Goal: Transaction & Acquisition: Purchase product/service

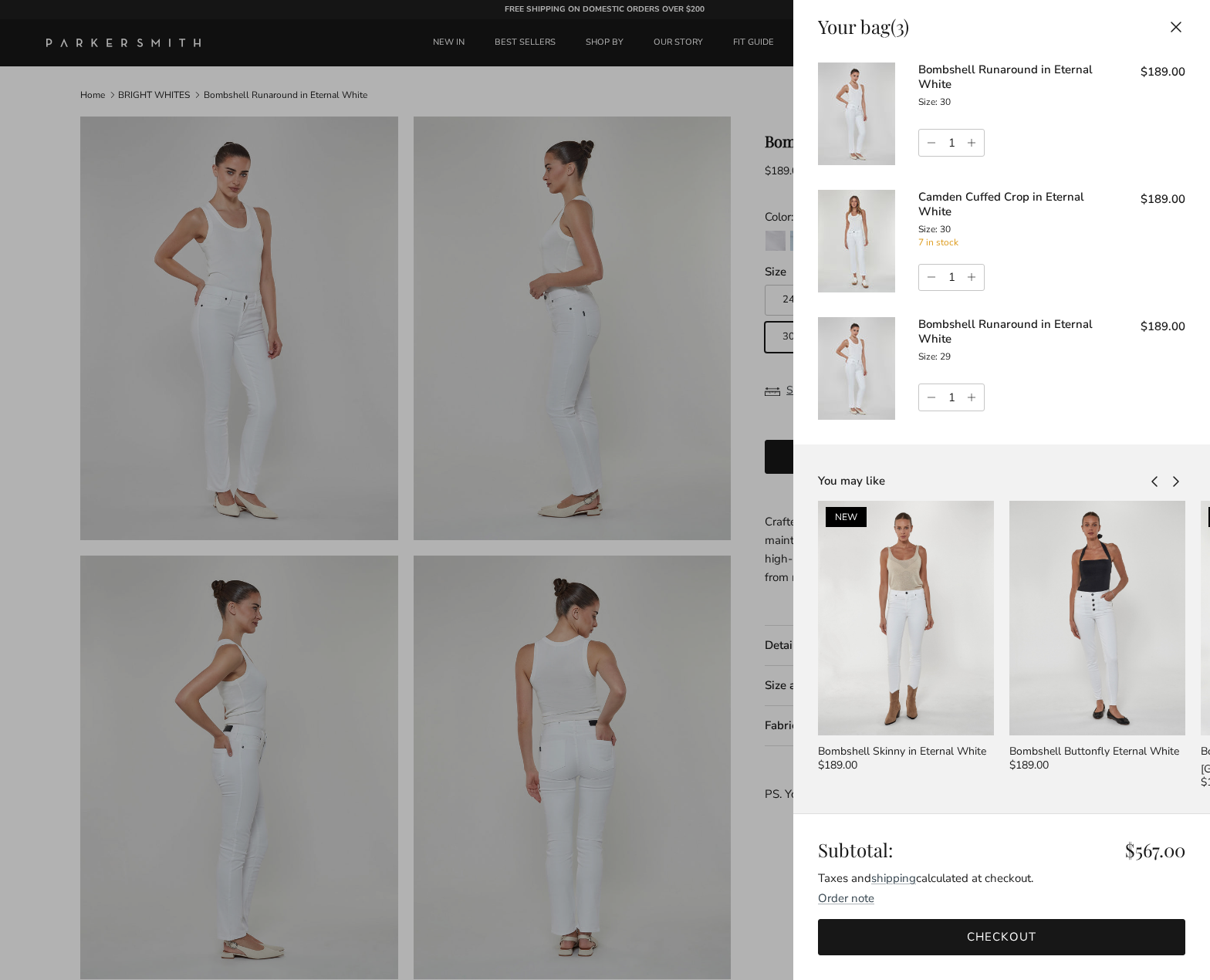
click at [932, 70] on link "Bombshell Runaround in Eternal White" at bounding box center [1006, 76] width 175 height 31
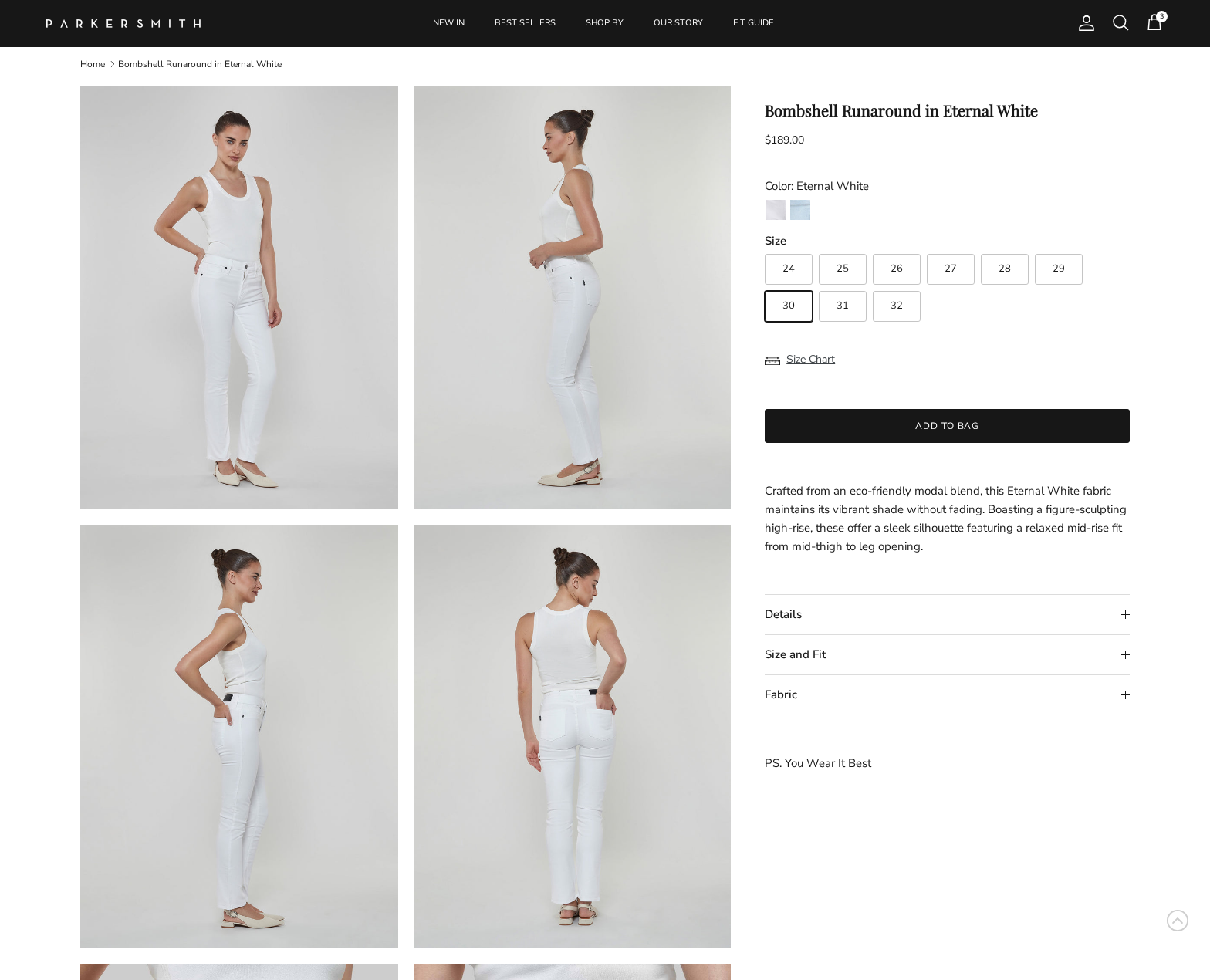
scroll to position [30, 0]
click at [1160, 21] on span "3" at bounding box center [1162, 17] width 12 height 12
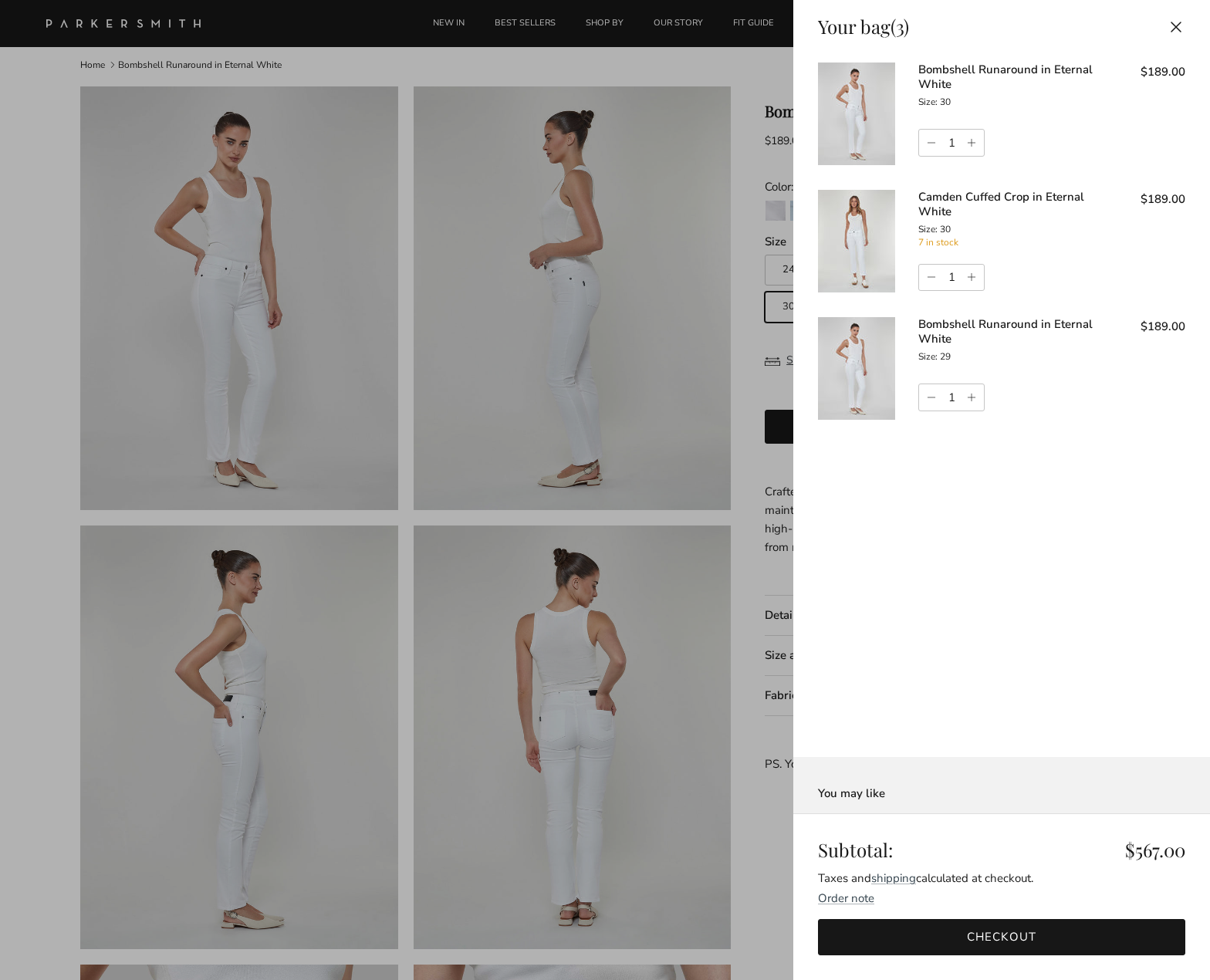
scroll to position [0, 0]
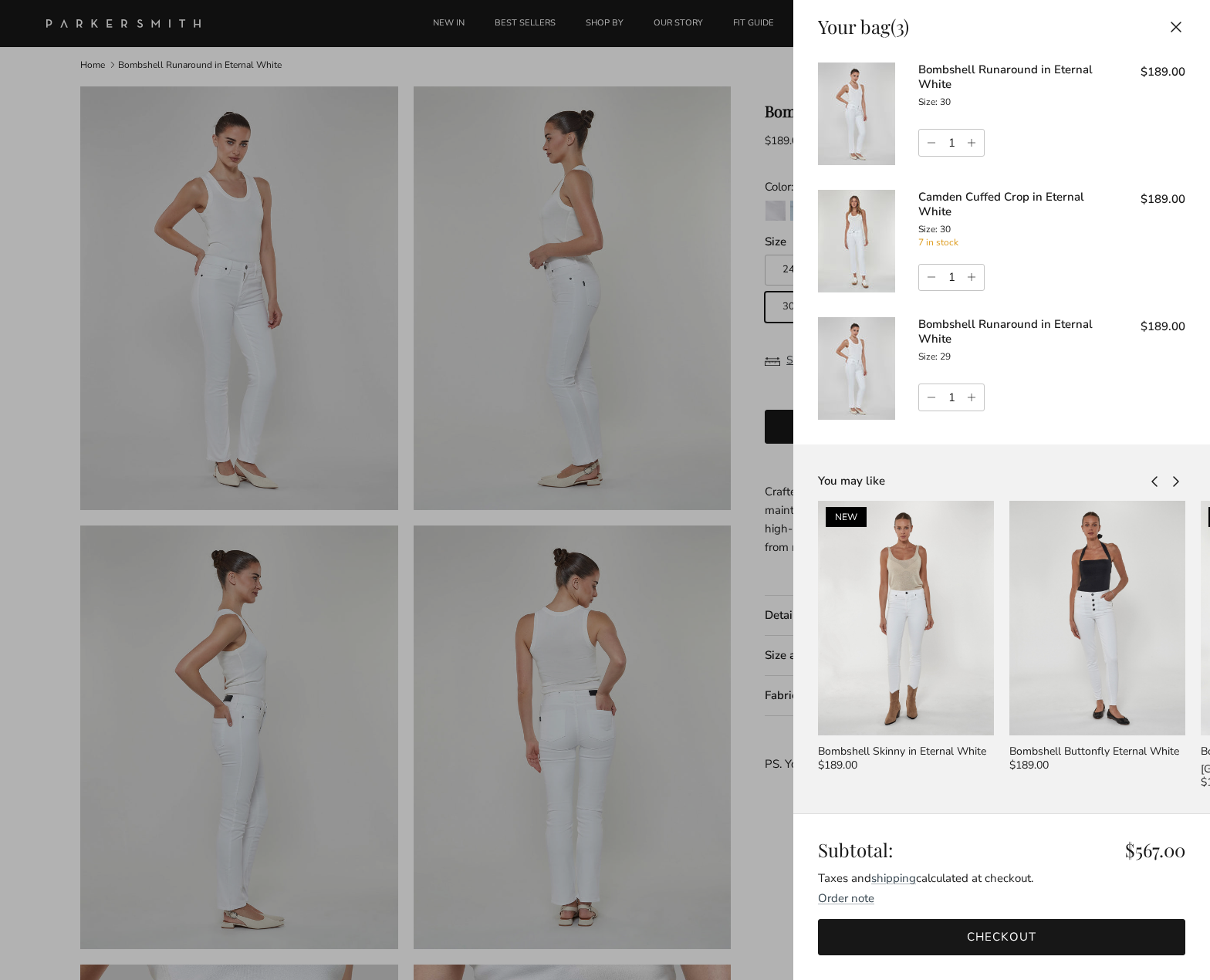
click at [988, 200] on link "Camden Cuffed Crop in Eternal White" at bounding box center [1001, 204] width 166 height 31
click at [951, 190] on link "Camden Cuffed Crop in Eternal White" at bounding box center [1001, 204] width 166 height 31
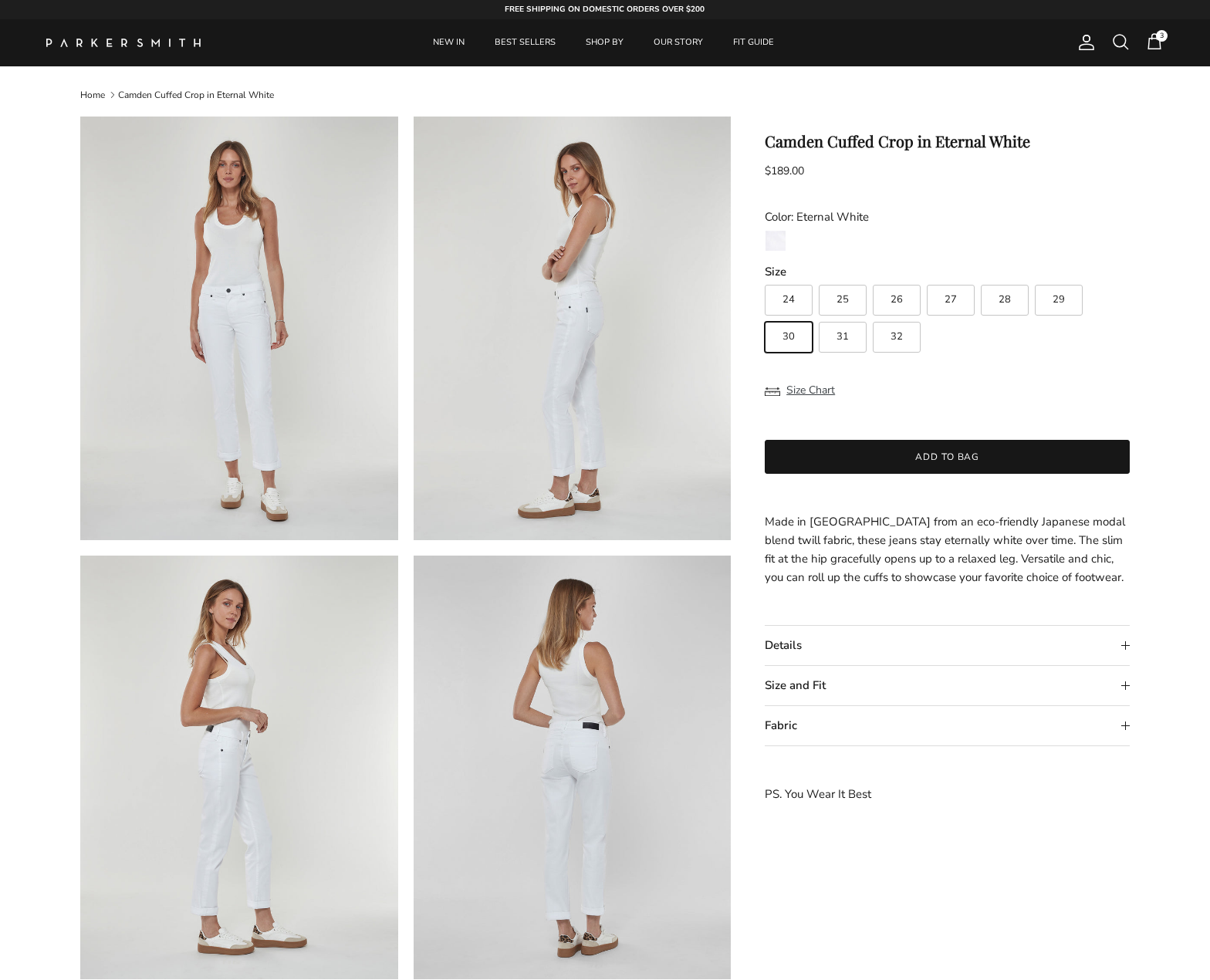
click at [566, 362] on img at bounding box center [573, 328] width 318 height 424
click at [795, 336] on label "30" at bounding box center [789, 337] width 48 height 31
click at [765, 278] on input "30" at bounding box center [764, 278] width 1 height 1
click at [1150, 38] on span "3" at bounding box center [1154, 42] width 18 height 18
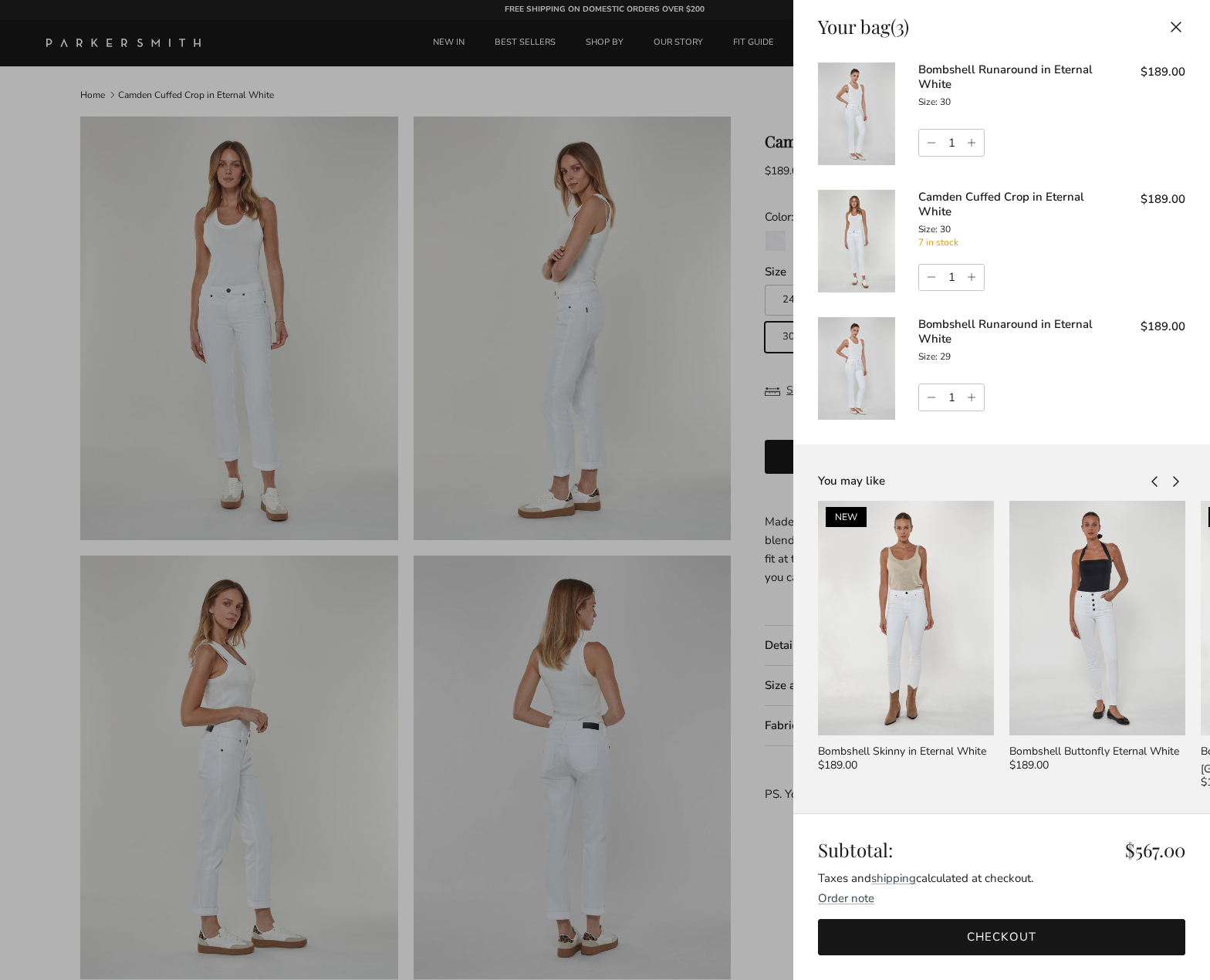
click at [978, 72] on link "Bombshell Runaround in Eternal White" at bounding box center [1006, 76] width 175 height 31
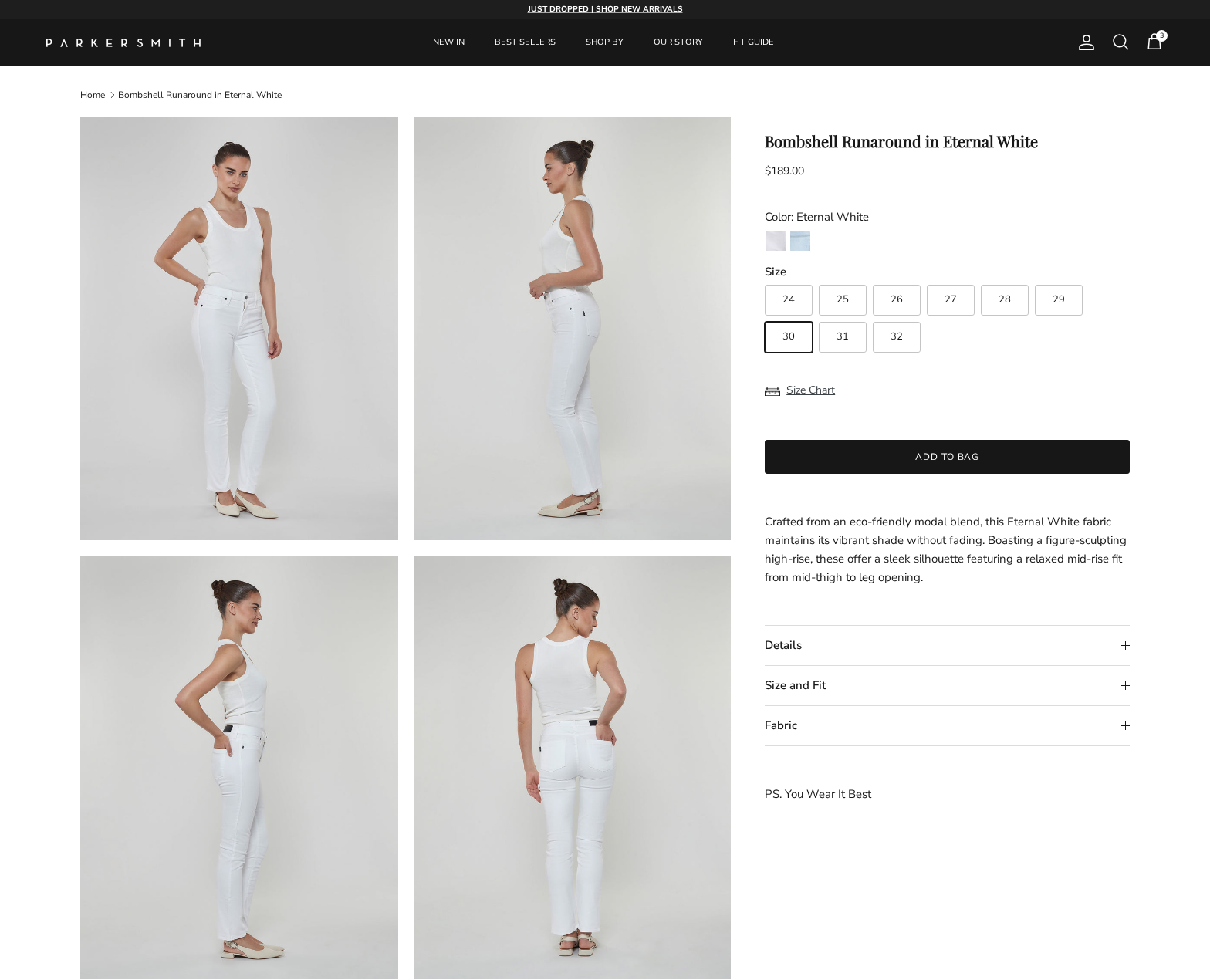
click at [1011, 719] on summary "Fabric" at bounding box center [947, 726] width 365 height 39
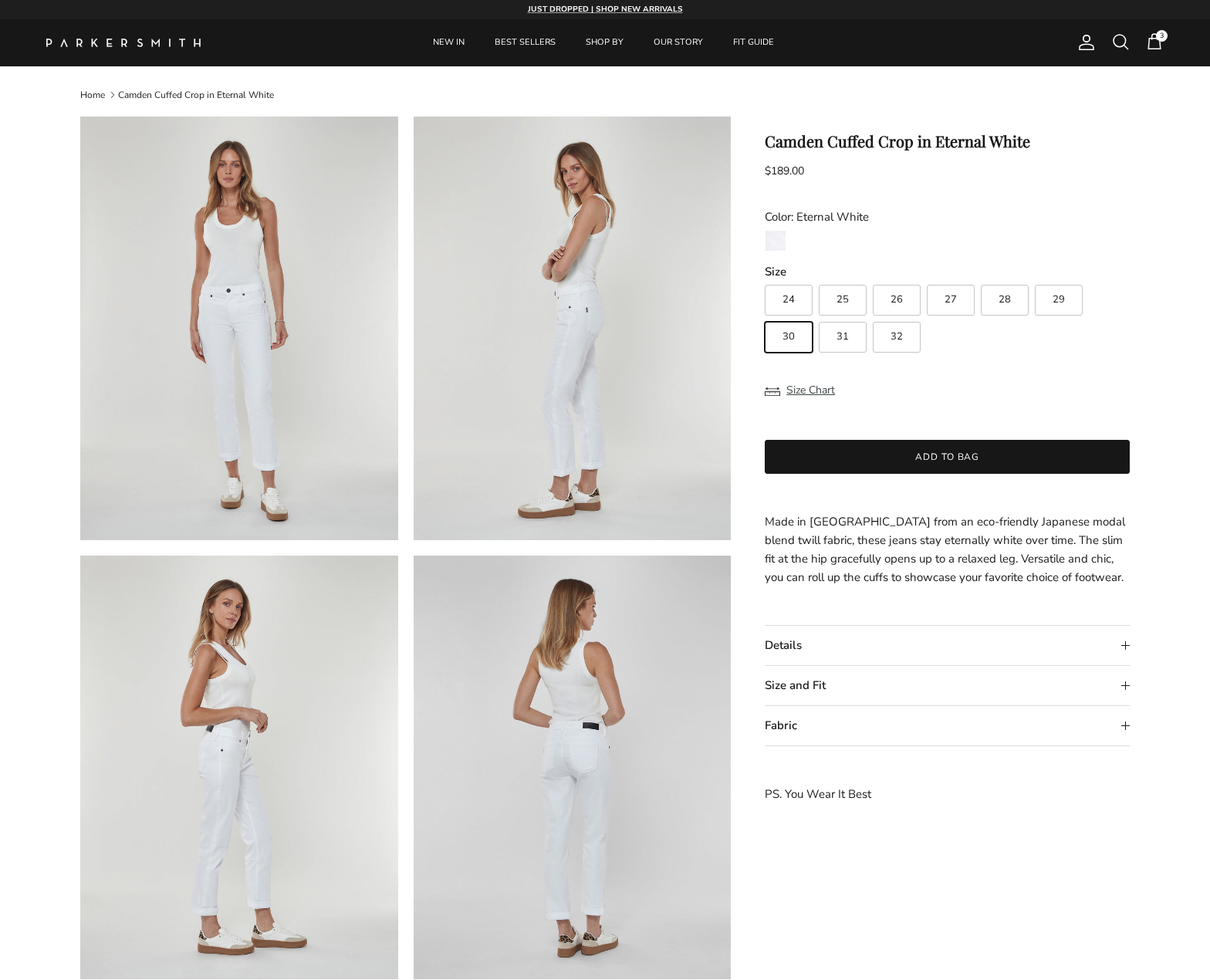
click at [1067, 297] on label "29" at bounding box center [1059, 300] width 48 height 31
click at [765, 278] on input "29" at bounding box center [764, 278] width 1 height 1
radio input "true"
click at [969, 460] on button "Add to bag" at bounding box center [947, 456] width 365 height 34
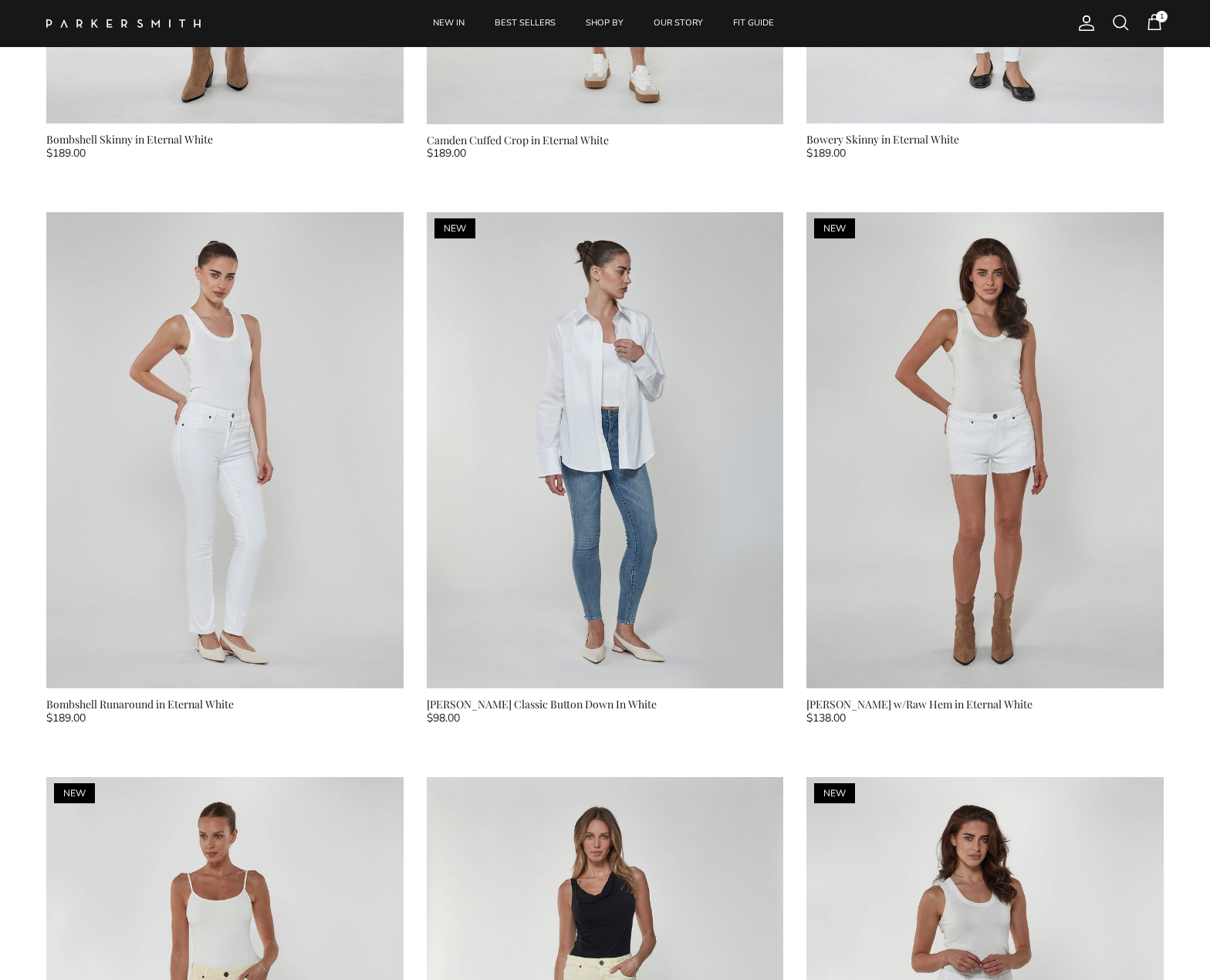
scroll to position [1642, 0]
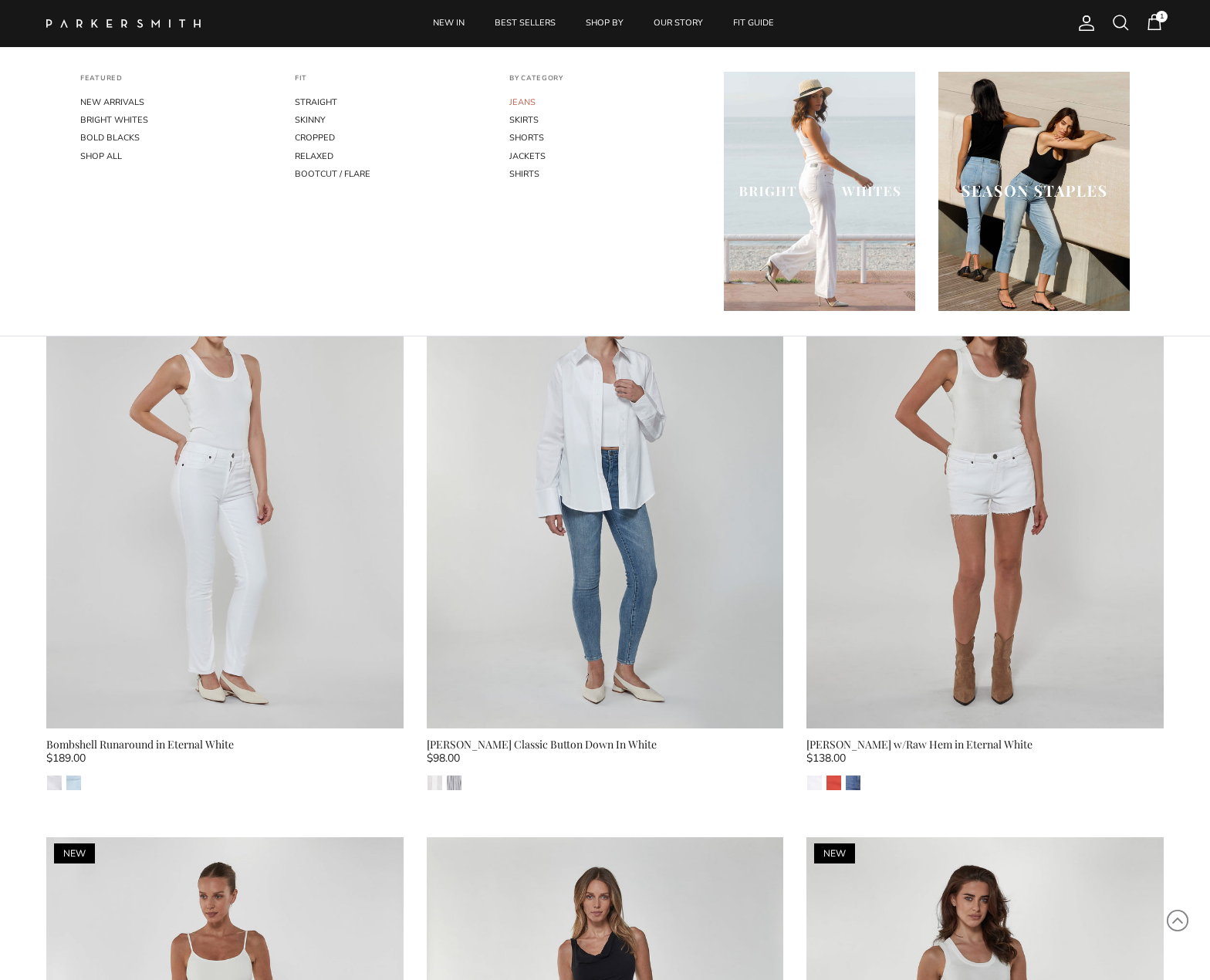
click at [524, 100] on link "JEANS" at bounding box center [605, 101] width 191 height 17
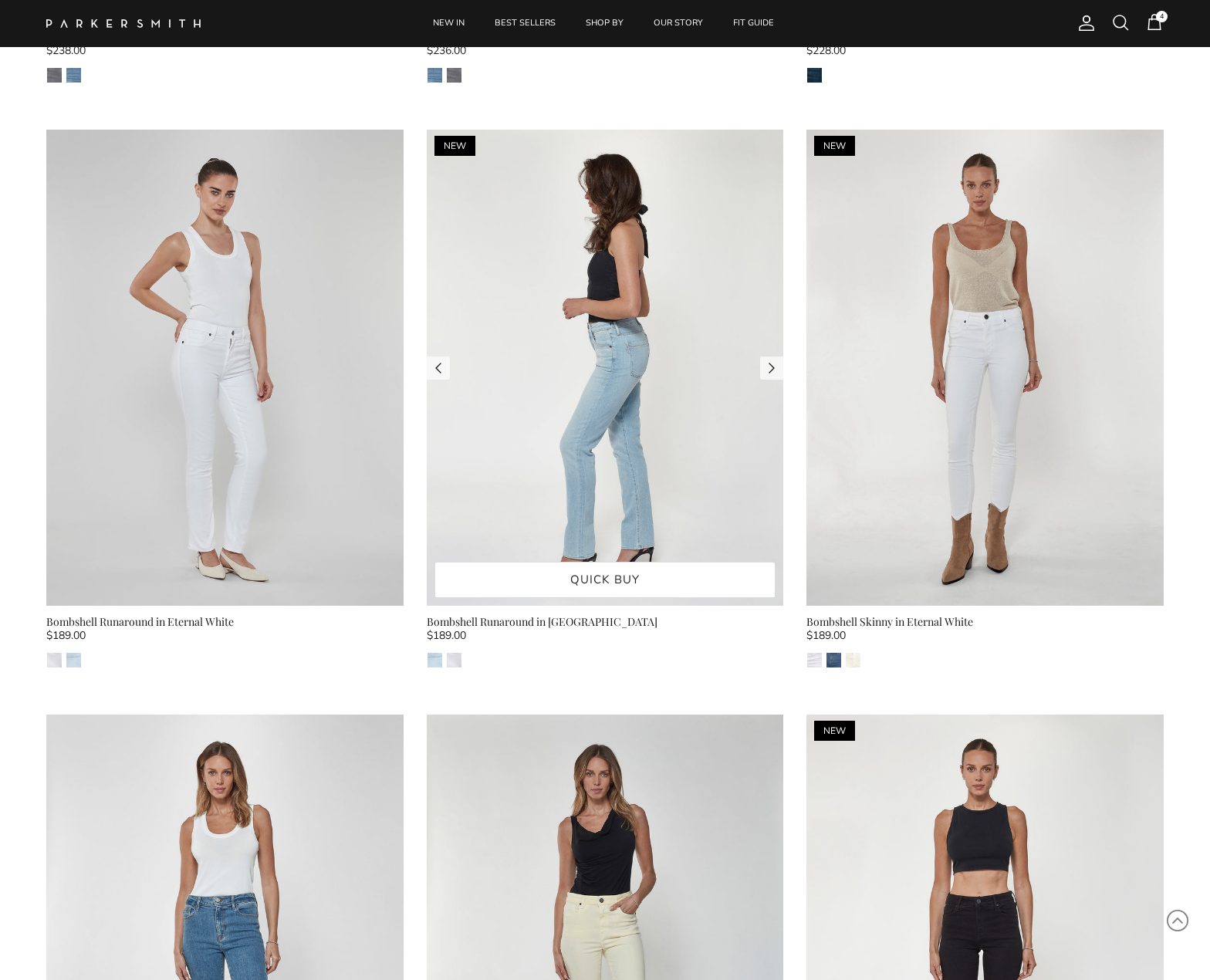
scroll to position [2358, 0]
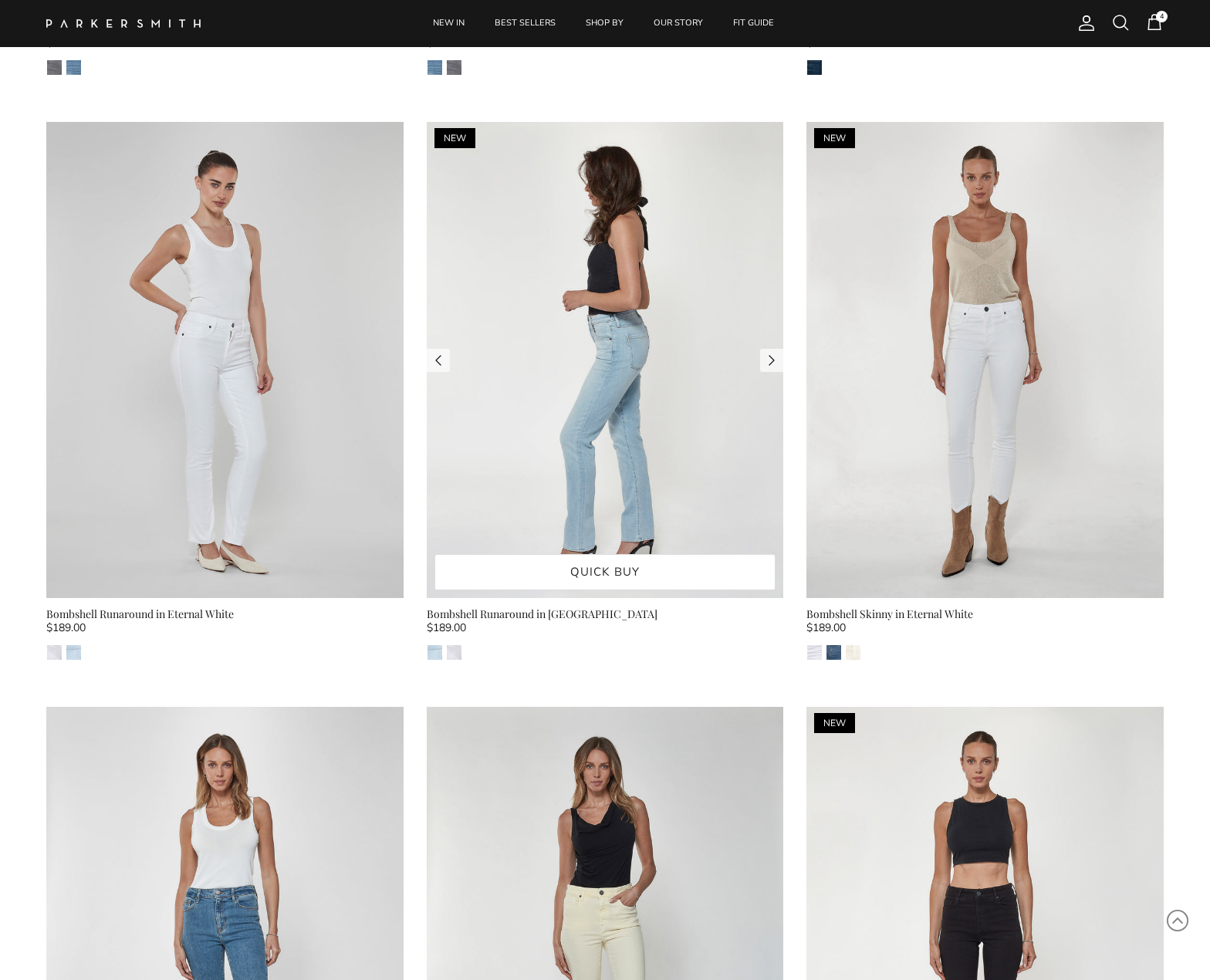
click at [530, 525] on img at bounding box center [606, 360] width 357 height 476
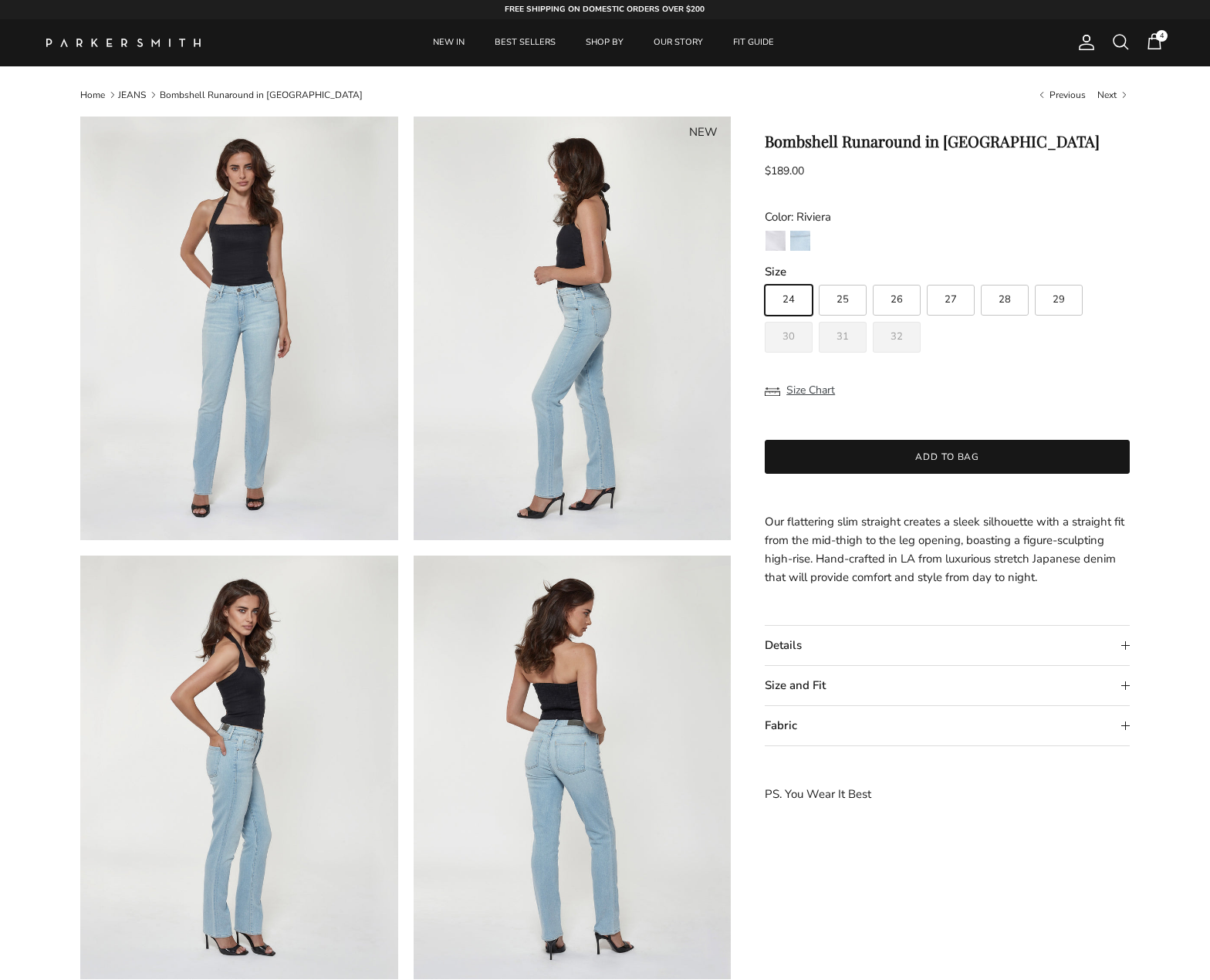
scroll to position [7, 0]
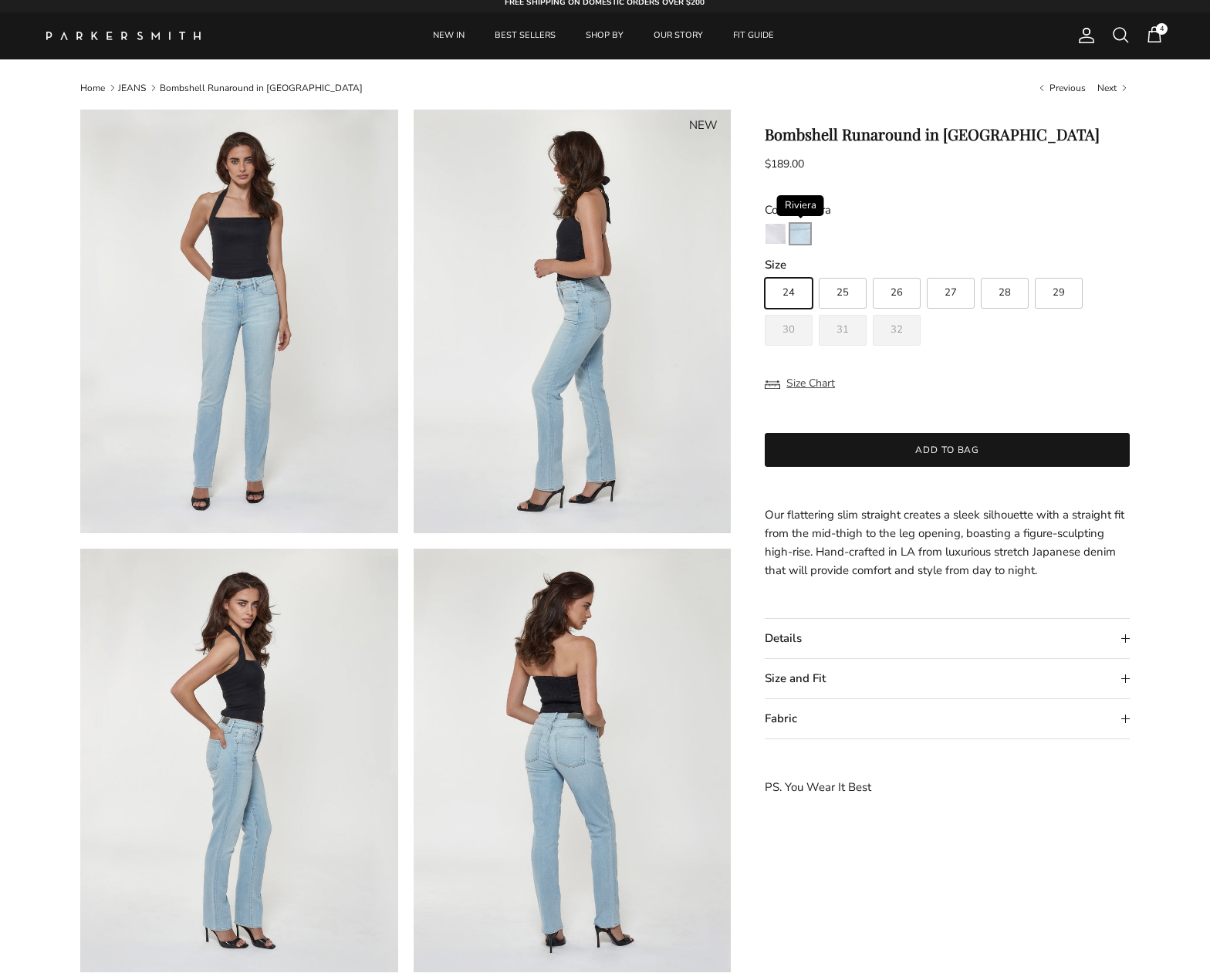
click at [804, 231] on img "Riviera" at bounding box center [800, 234] width 20 height 20
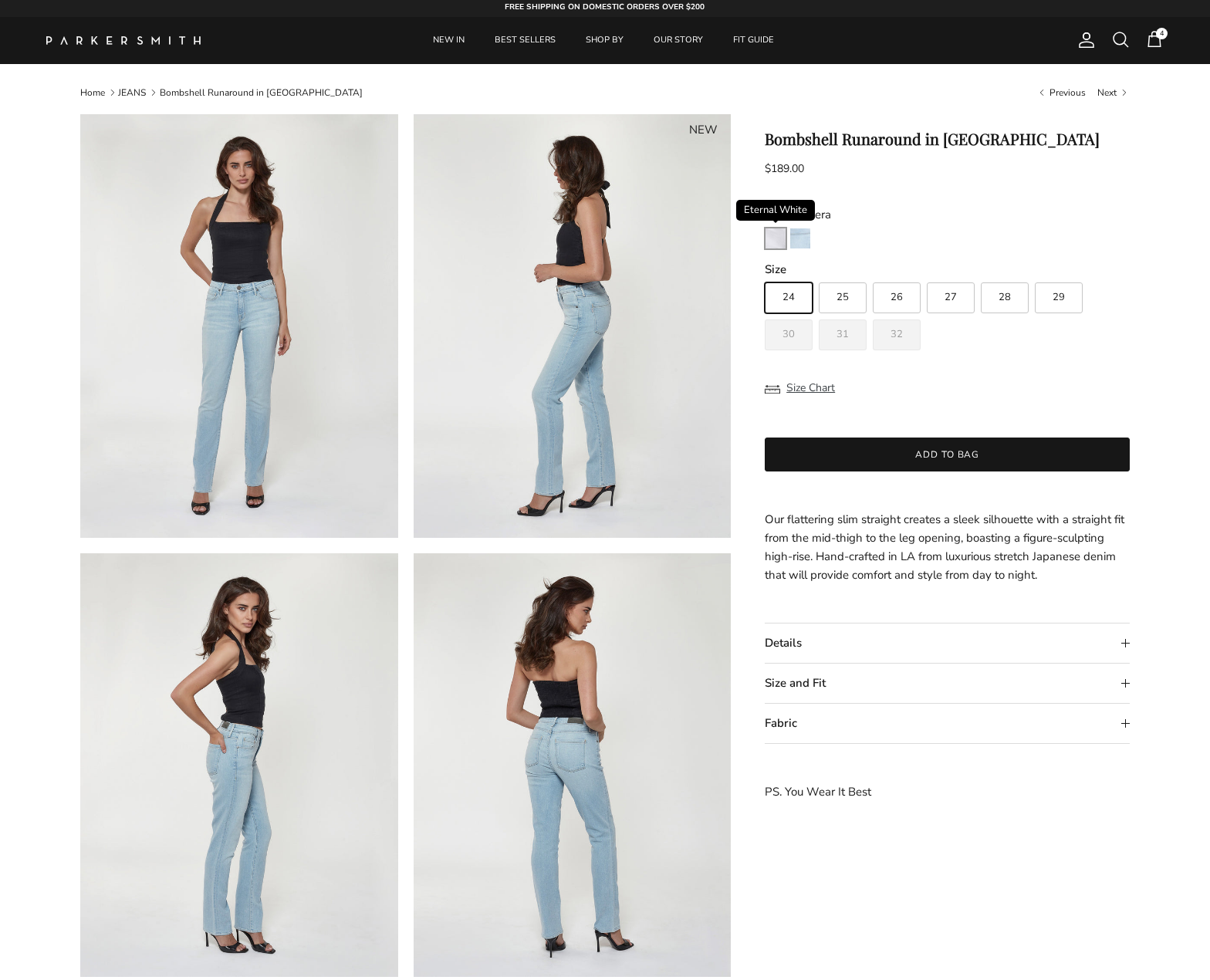
scroll to position [8, 0]
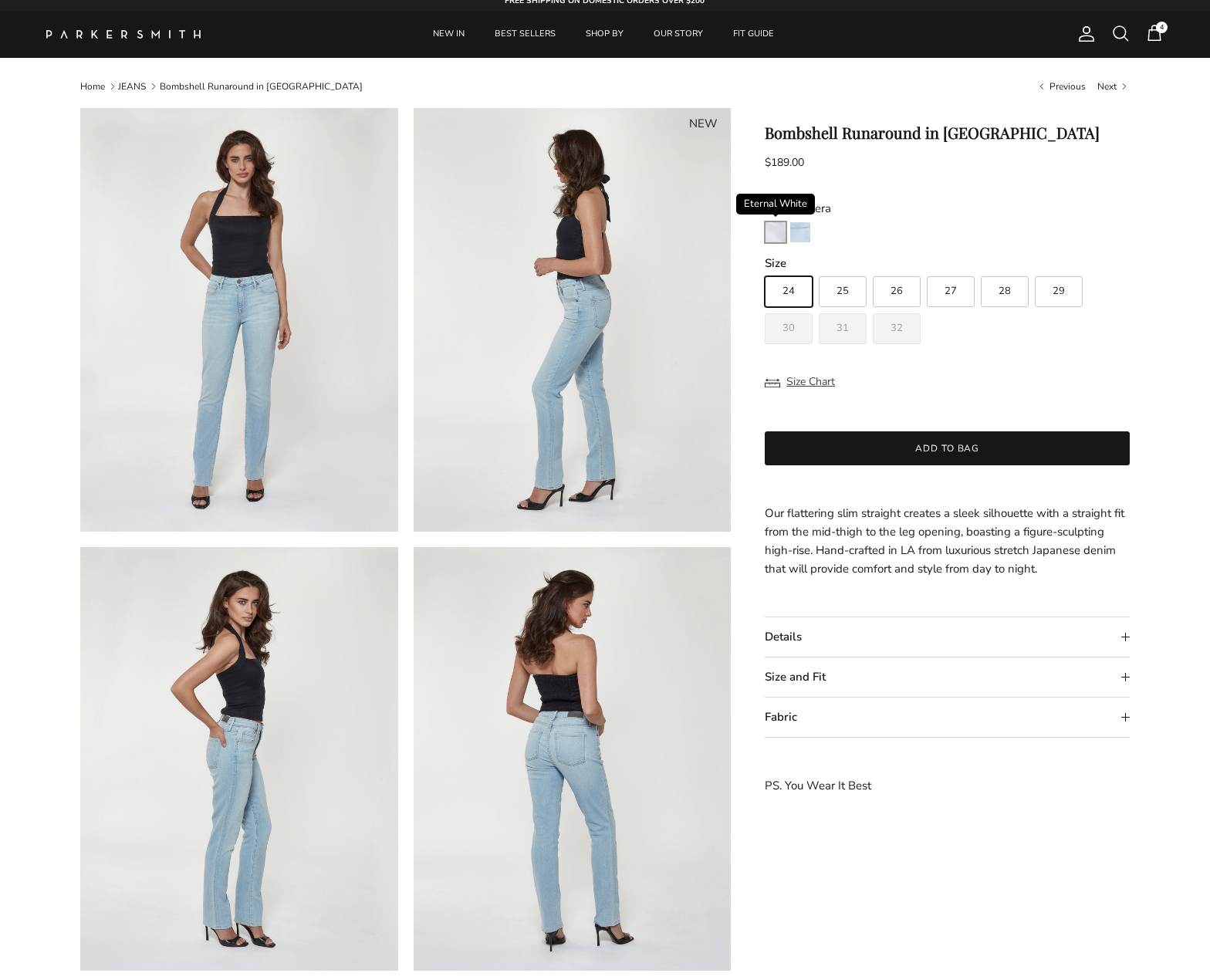
click at [774, 233] on img "Eternal White" at bounding box center [775, 232] width 20 height 20
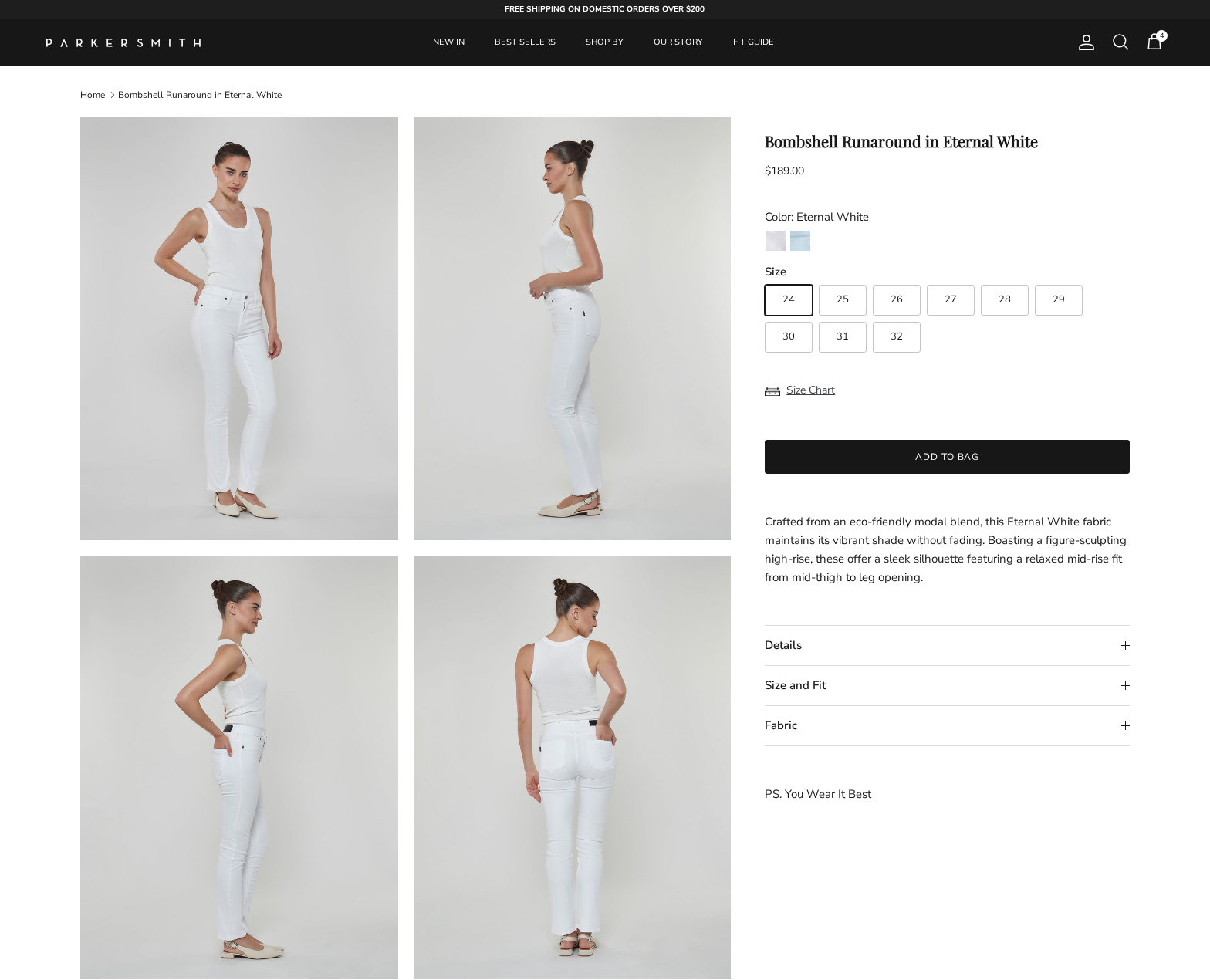
scroll to position [2, 0]
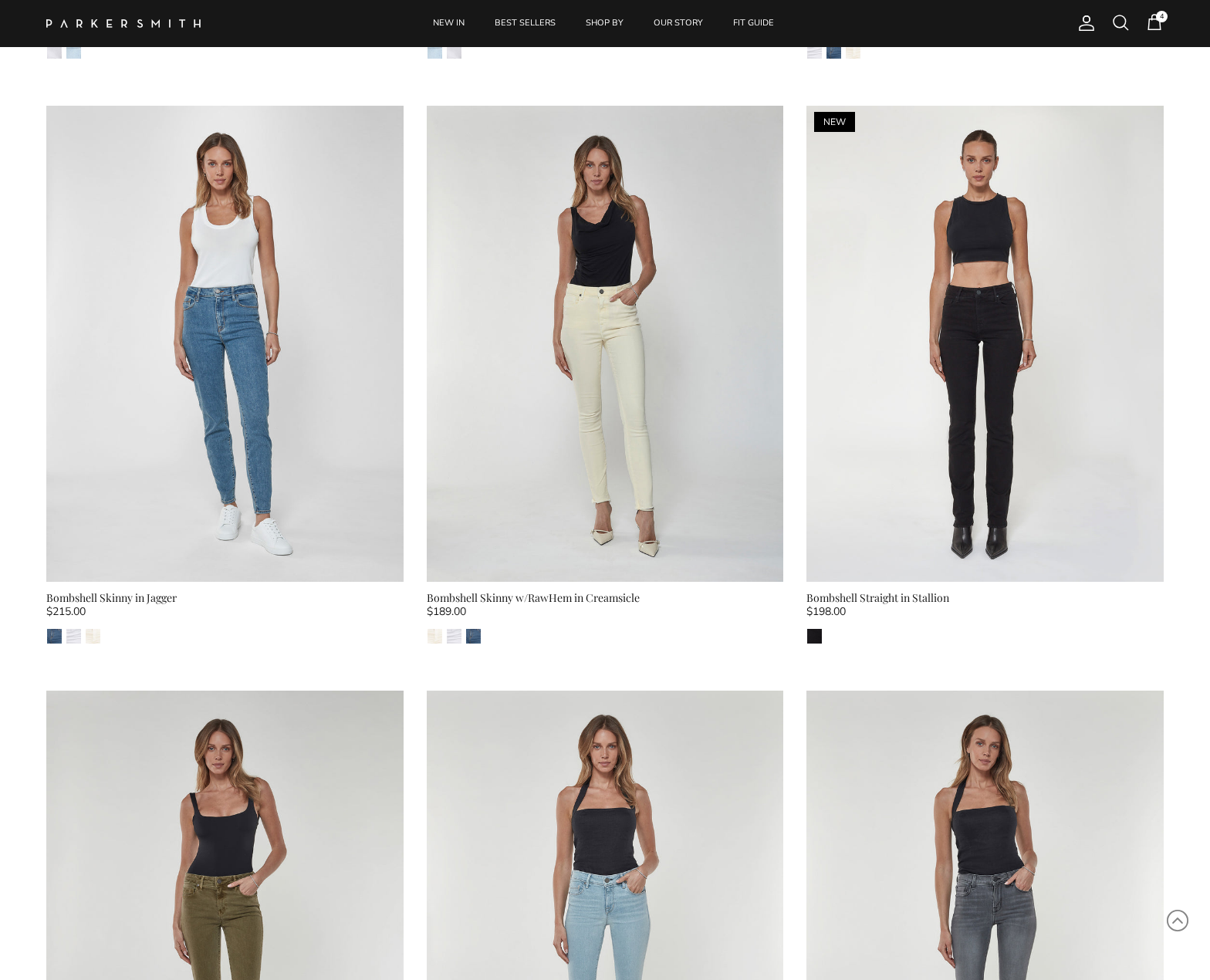
scroll to position [2969, 0]
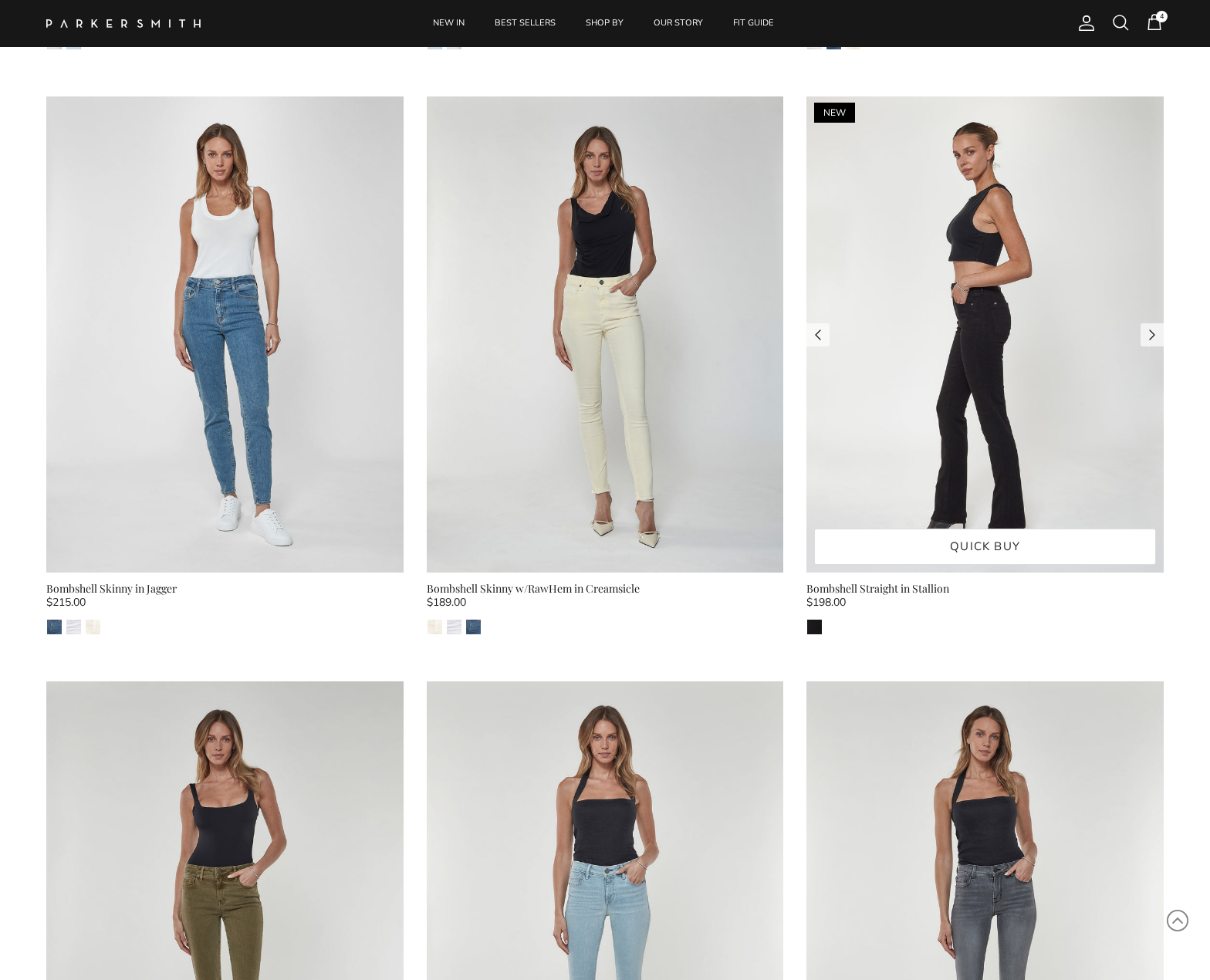
click at [937, 214] on img at bounding box center [985, 334] width 357 height 476
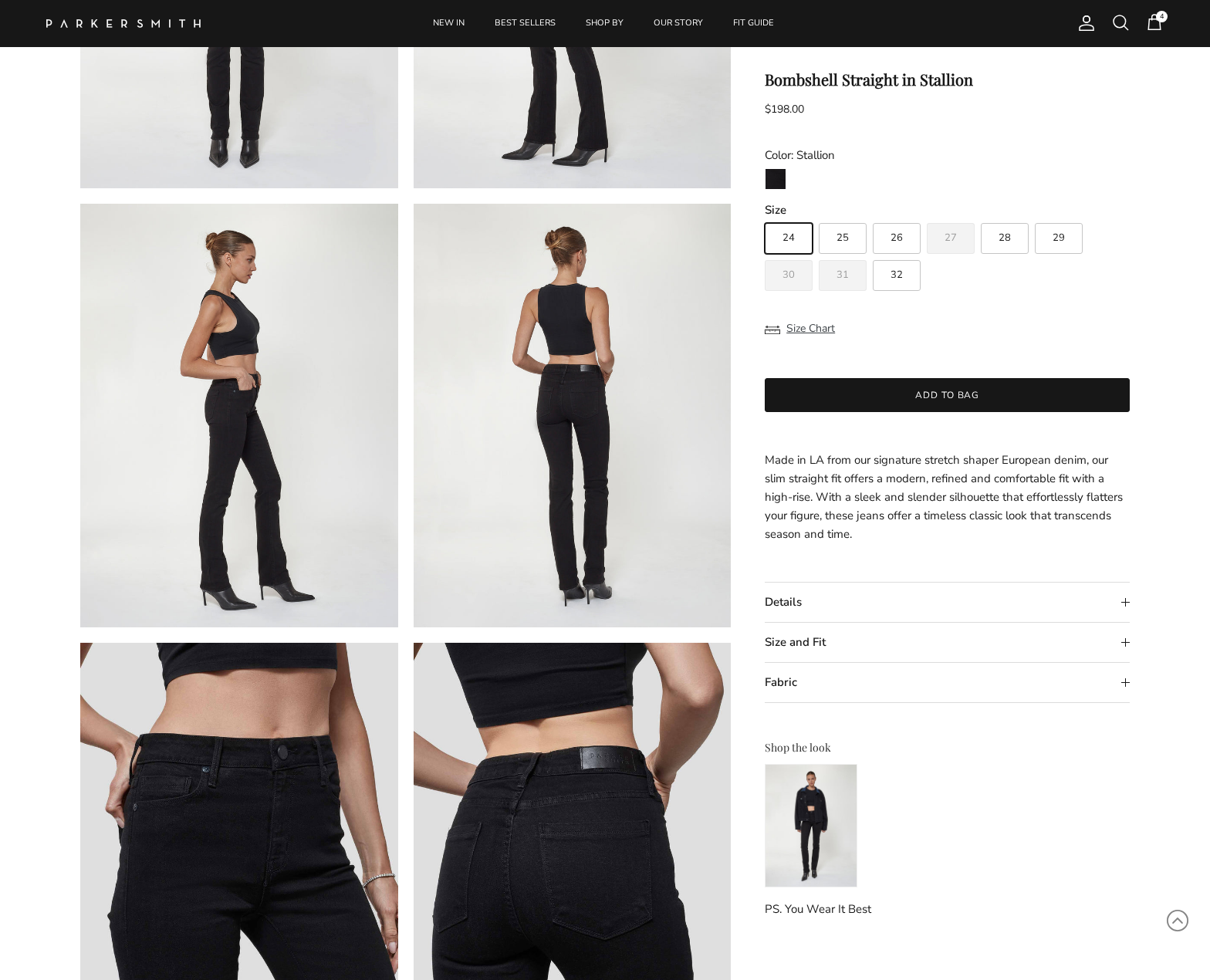
scroll to position [369, 0]
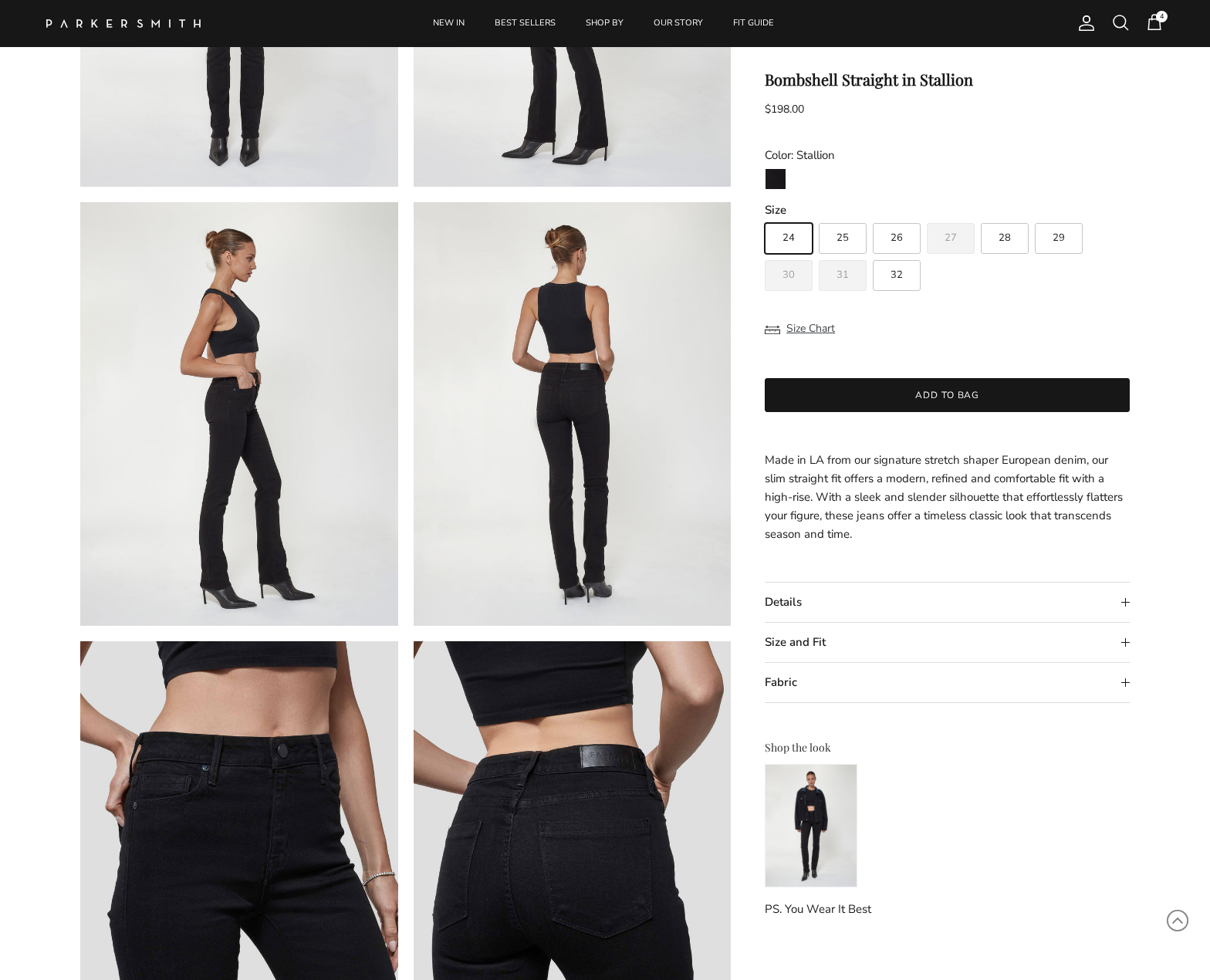
click at [794, 687] on summary "Fabric" at bounding box center [947, 682] width 365 height 39
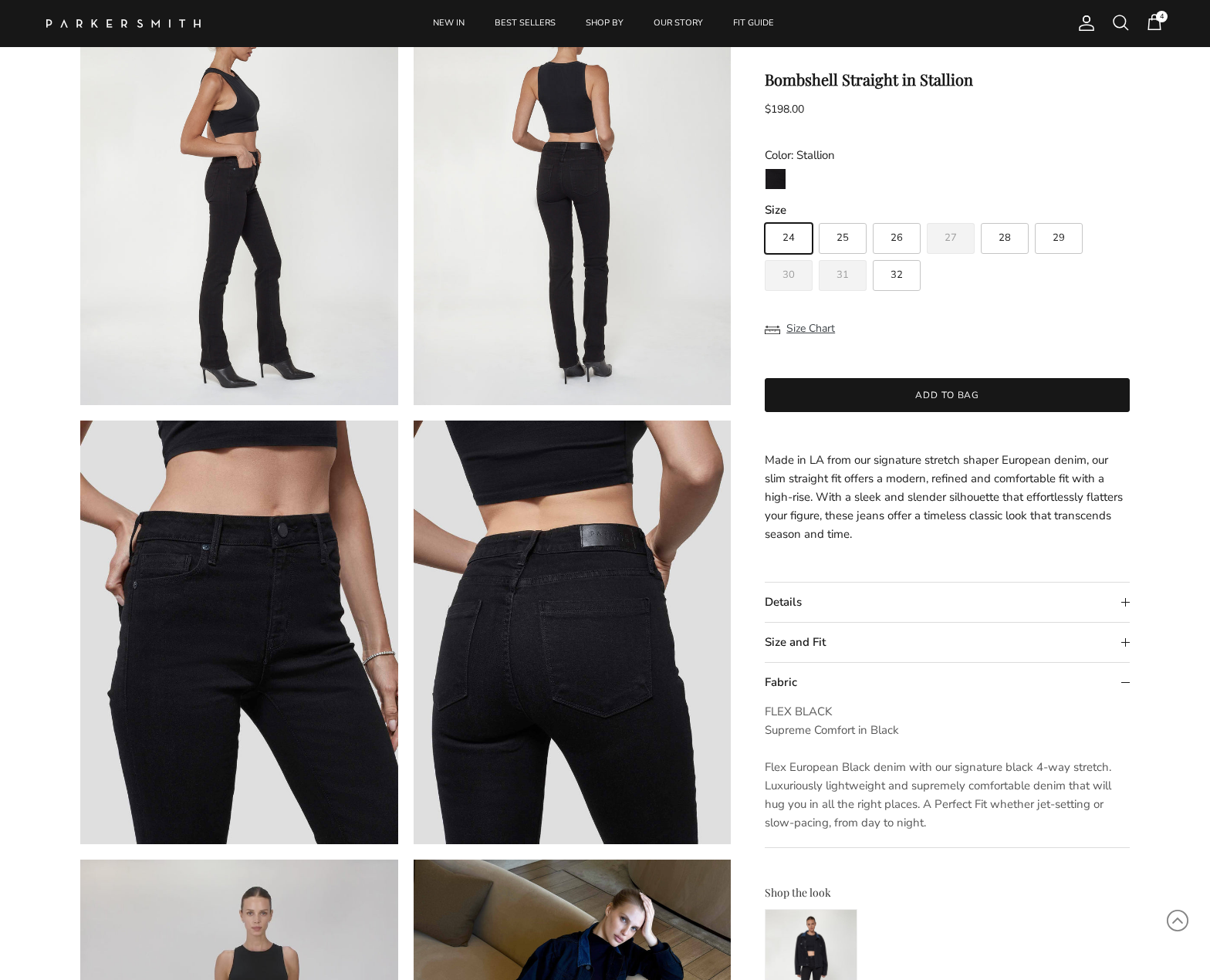
scroll to position [590, 0]
click at [1069, 241] on label "29" at bounding box center [1059, 238] width 48 height 31
click at [765, 217] on input "29" at bounding box center [764, 216] width 1 height 1
radio input "true"
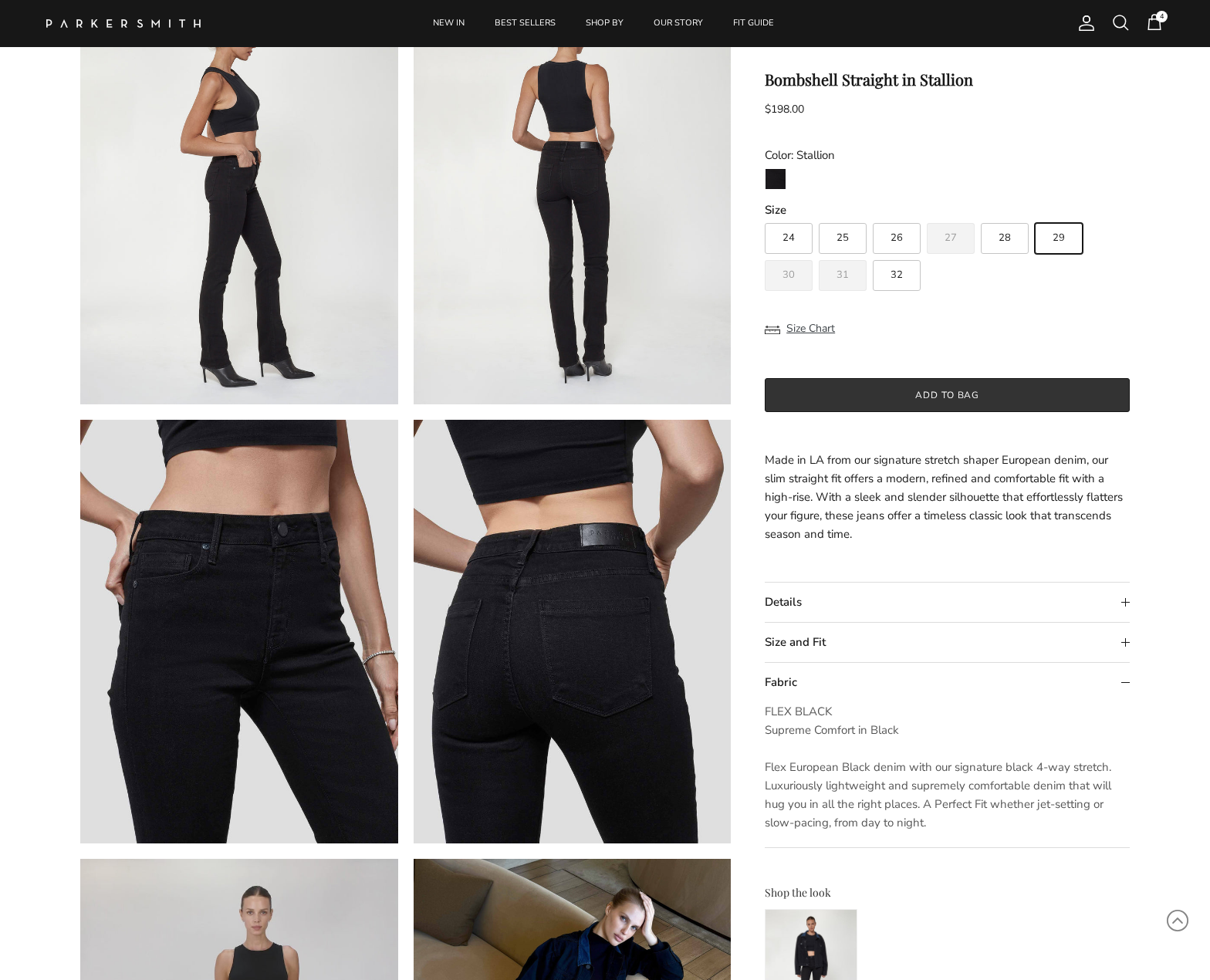
click at [980, 389] on button "Add to bag" at bounding box center [947, 395] width 365 height 34
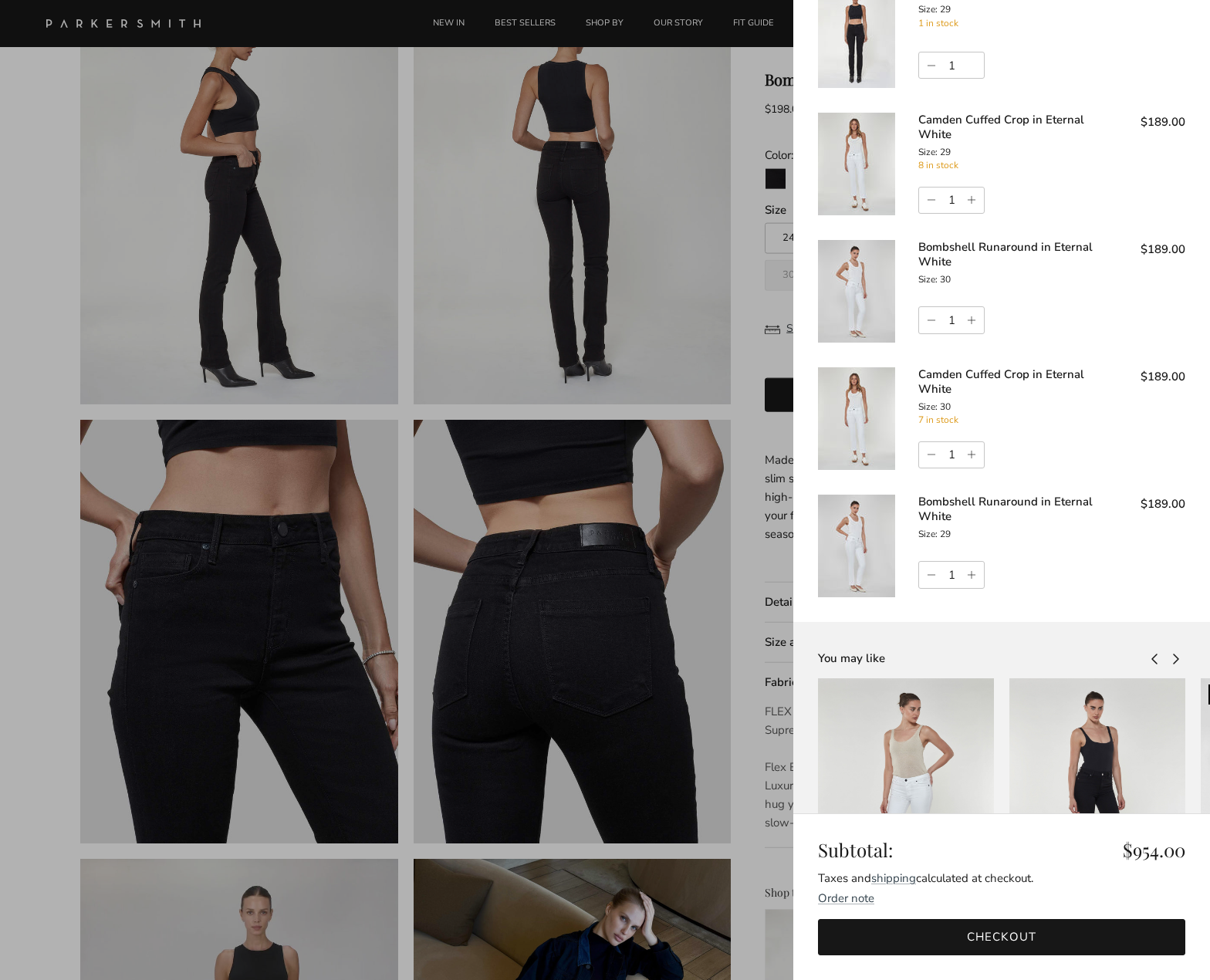
scroll to position [81, 0]
